Goal: Information Seeking & Learning: Check status

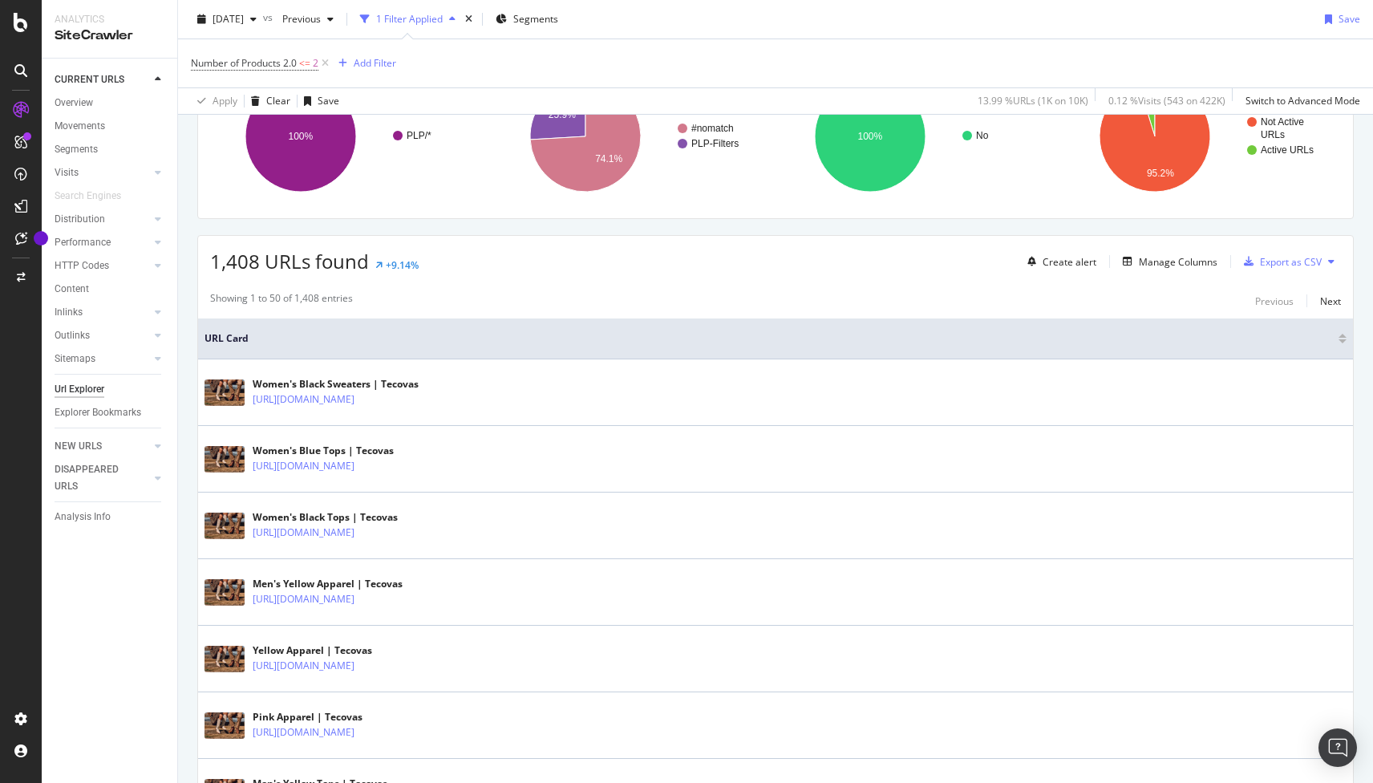
scroll to position [297, 0]
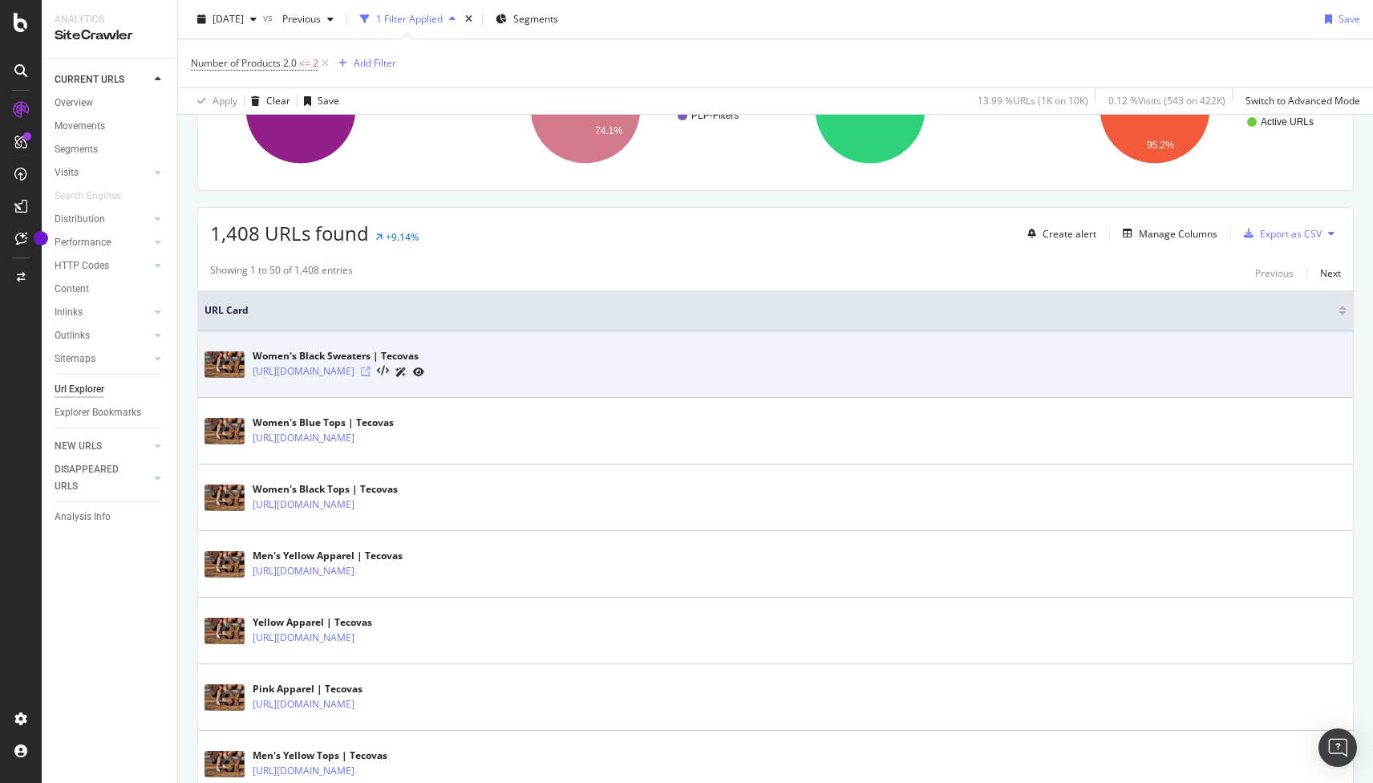
click at [371, 371] on icon at bounding box center [366, 372] width 10 height 10
